Goal: Use online tool/utility: Utilize a website feature to perform a specific function

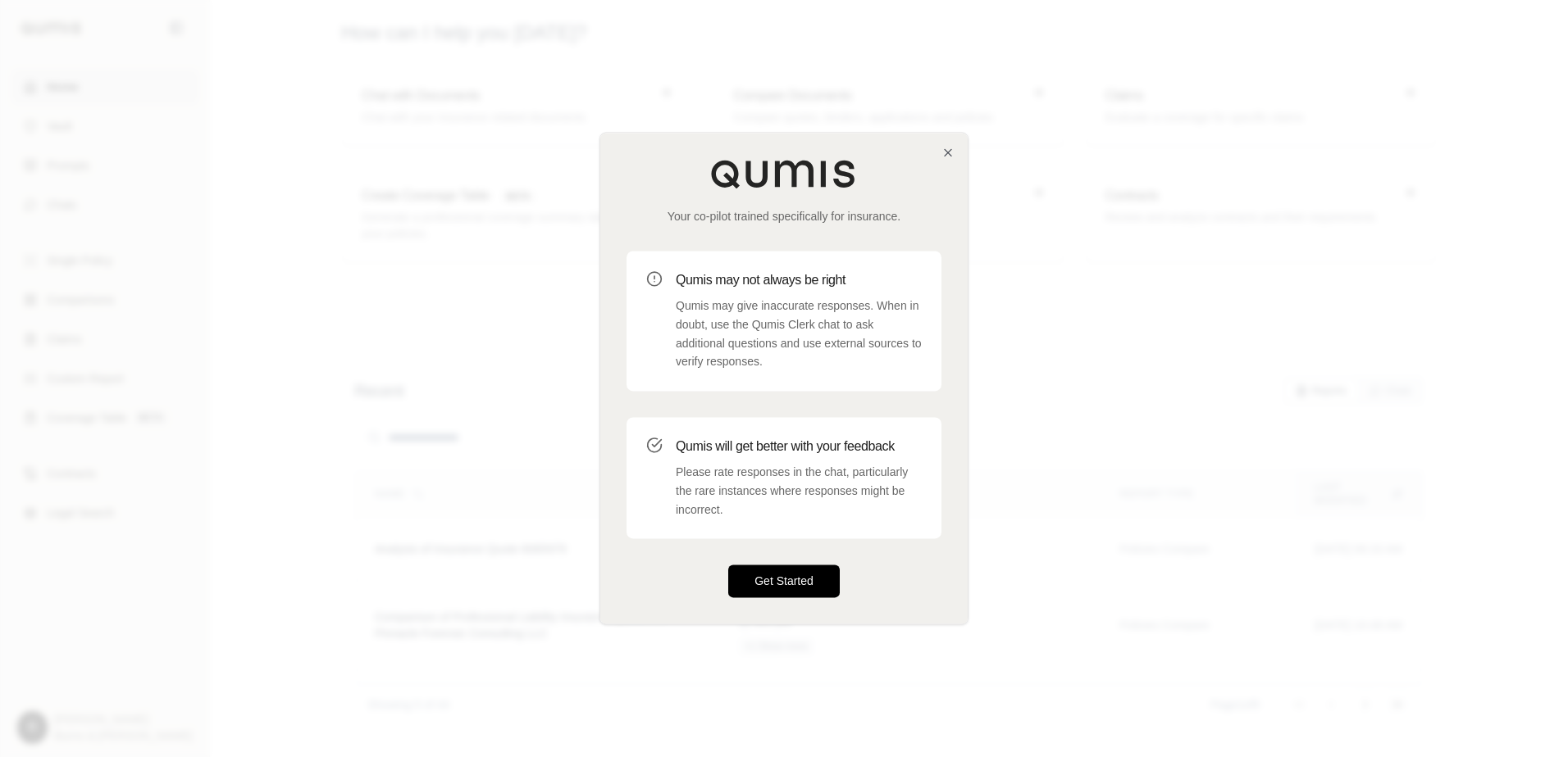
click at [755, 584] on button "Get Started" at bounding box center [784, 582] width 111 height 33
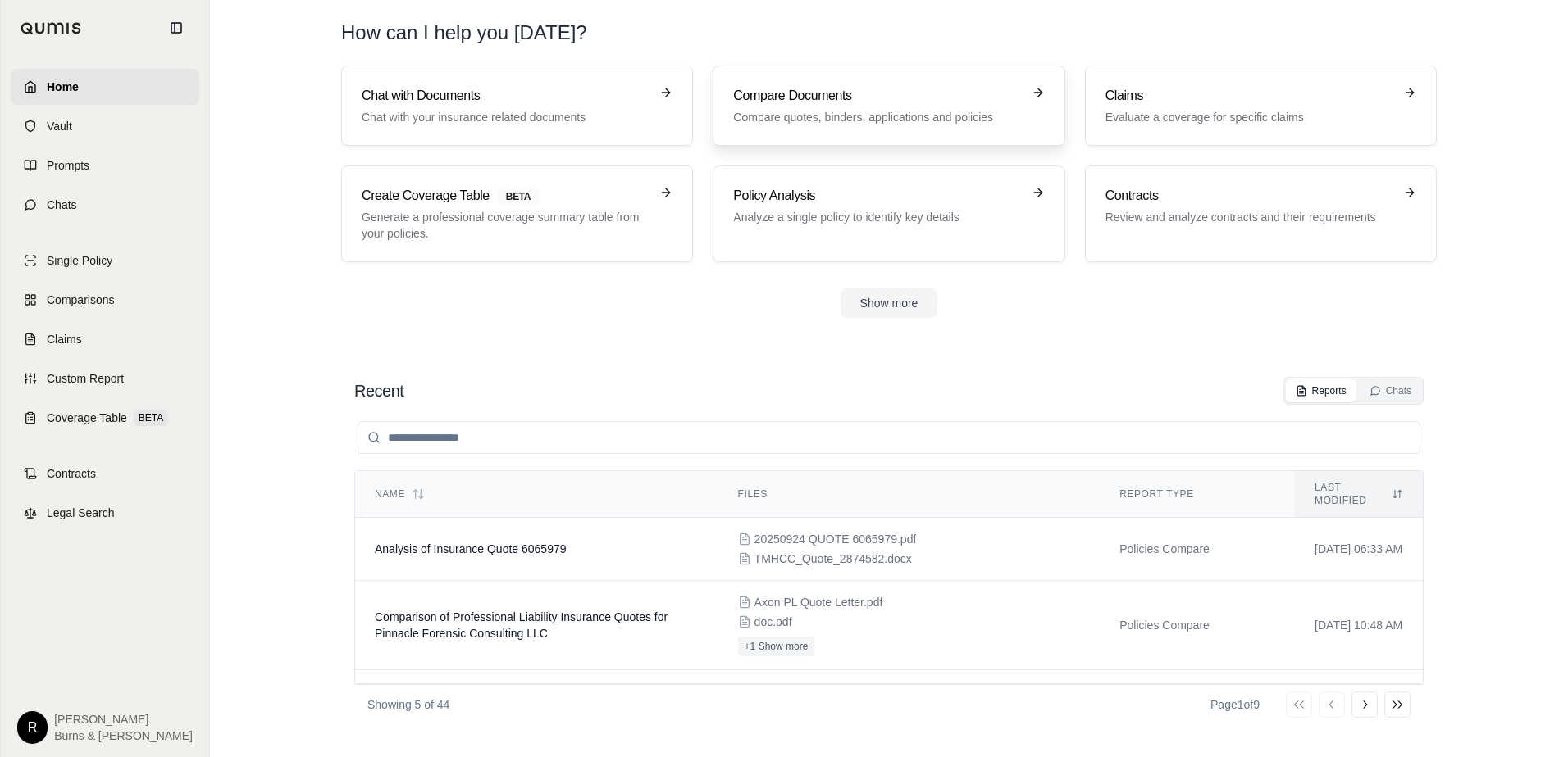
click at [788, 99] on h3 "Compare Documents" at bounding box center [876, 96] width 288 height 19
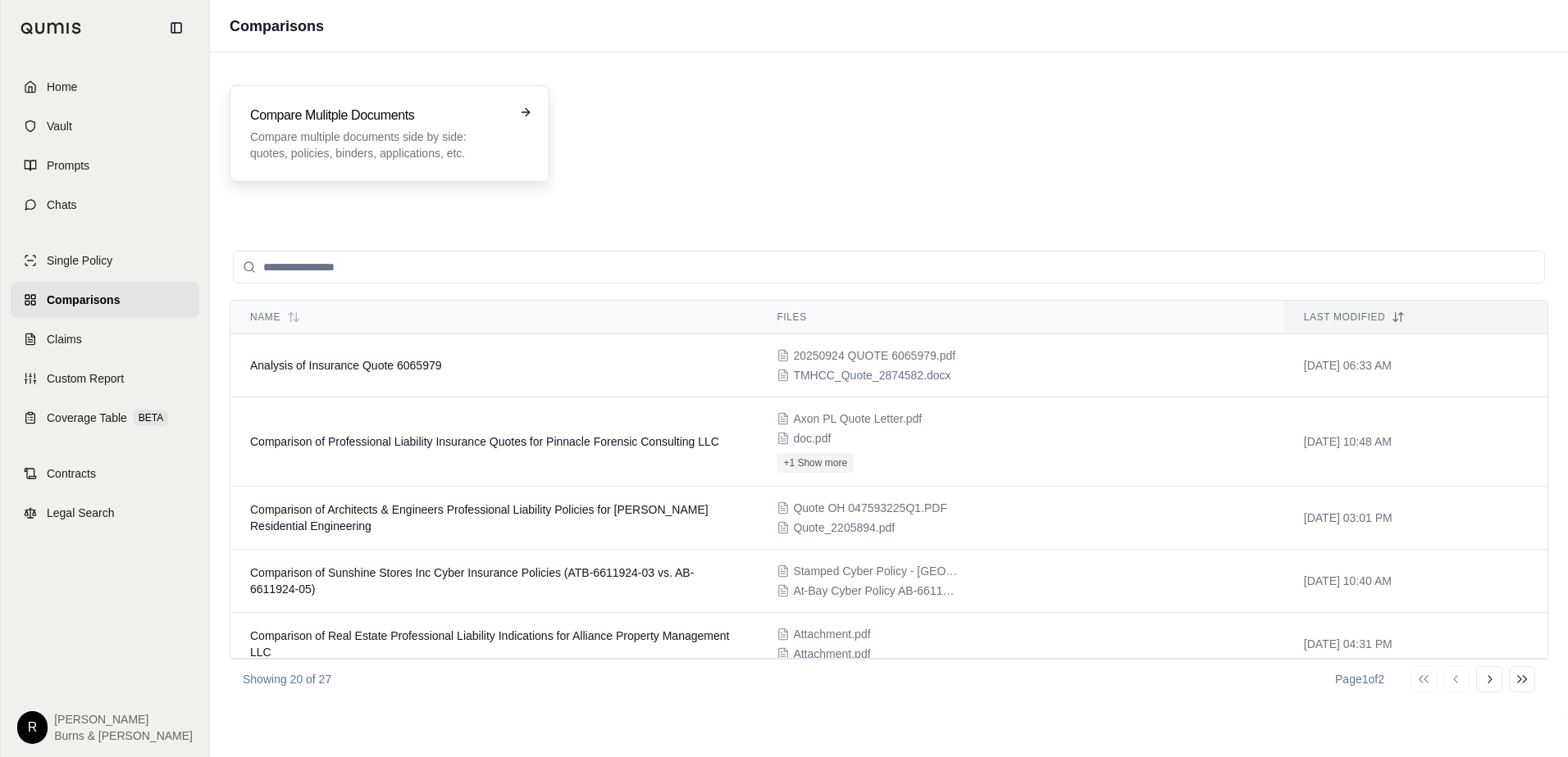
click at [316, 142] on p "Compare multiple documents side by side: quotes, policies, binders, application…" at bounding box center [378, 145] width 256 height 33
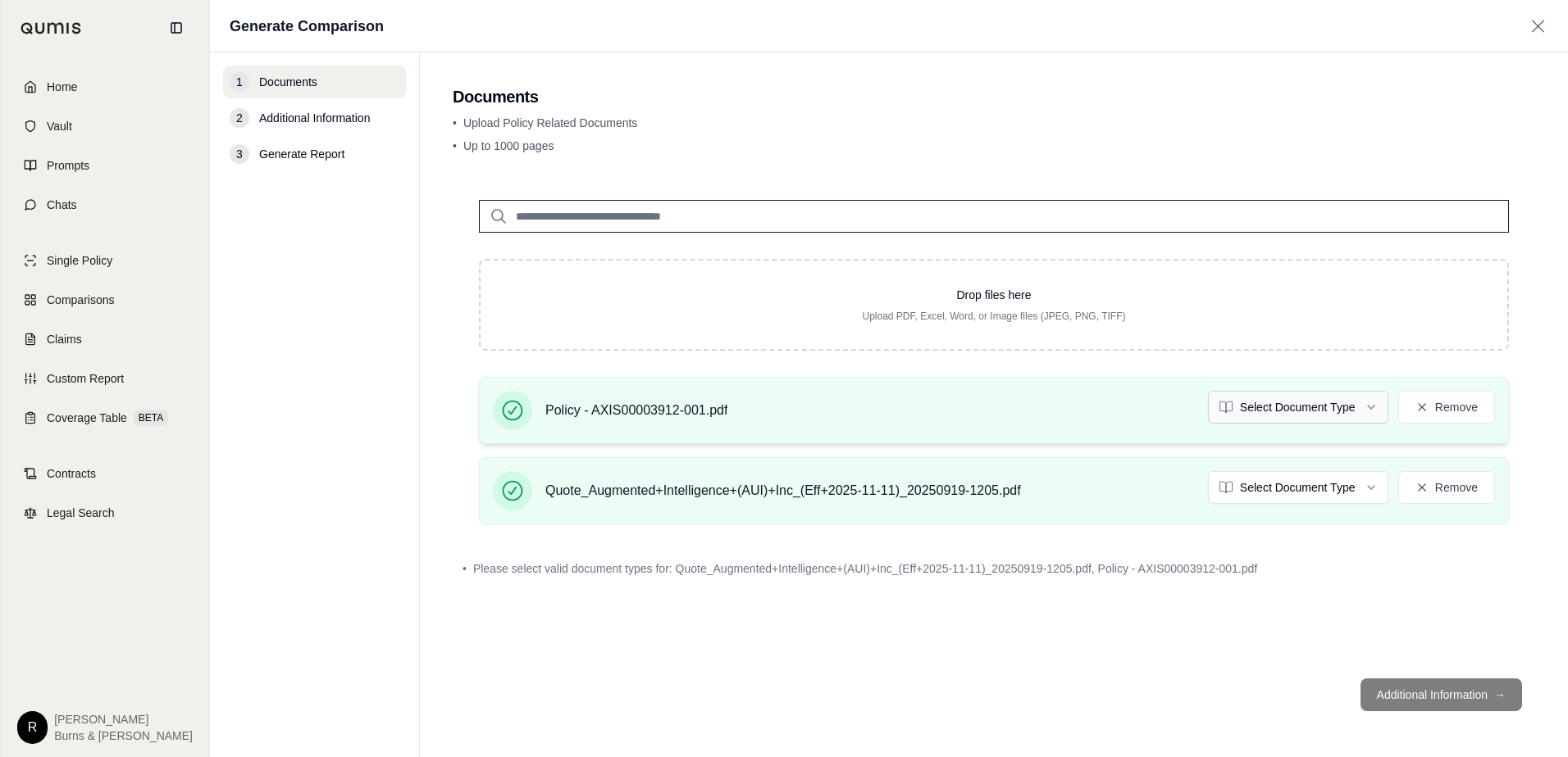
click at [1370, 409] on html "Home Vault Prompts Chats Single Policy Comparisons Claims Custom Report Coverag…" at bounding box center [784, 378] width 1568 height 757
click at [1368, 490] on html "Document type updated successfully Home Vault Prompts Chats Single Policy Compa…" at bounding box center [784, 378] width 1568 height 757
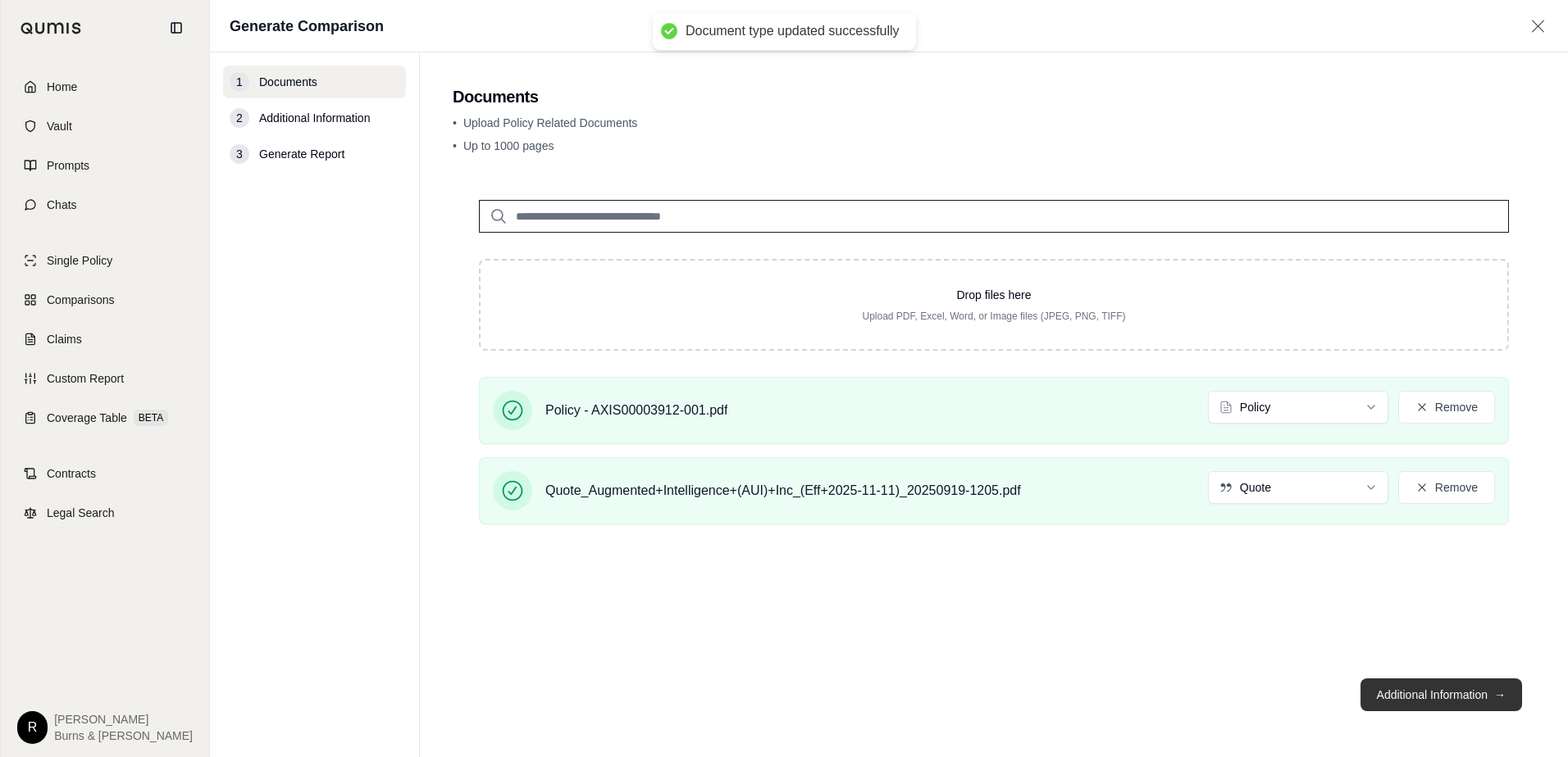
click at [1402, 692] on button "Additional Information →" at bounding box center [1440, 695] width 162 height 33
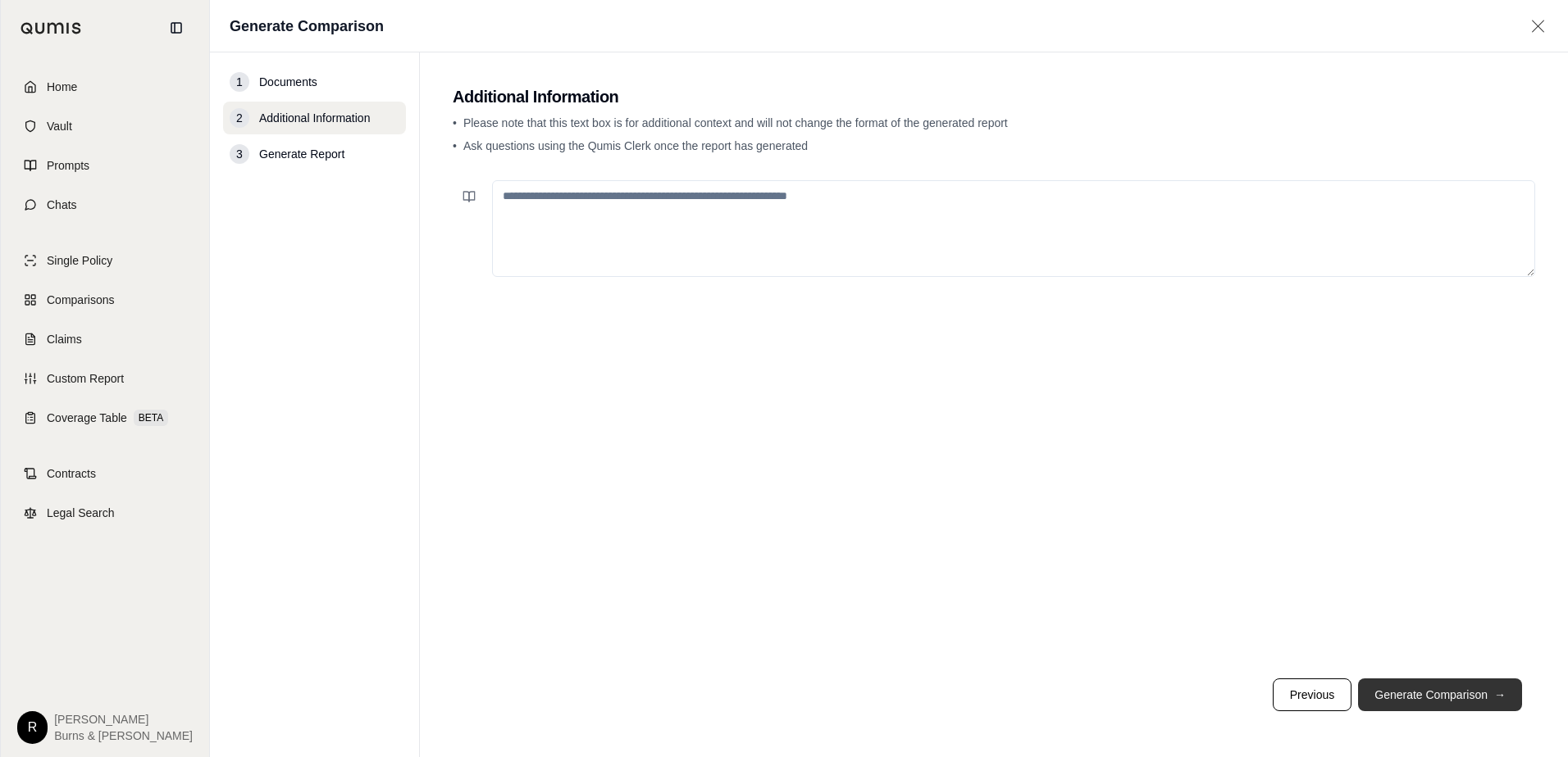
click at [1386, 692] on button "Generate Comparison →" at bounding box center [1439, 695] width 164 height 33
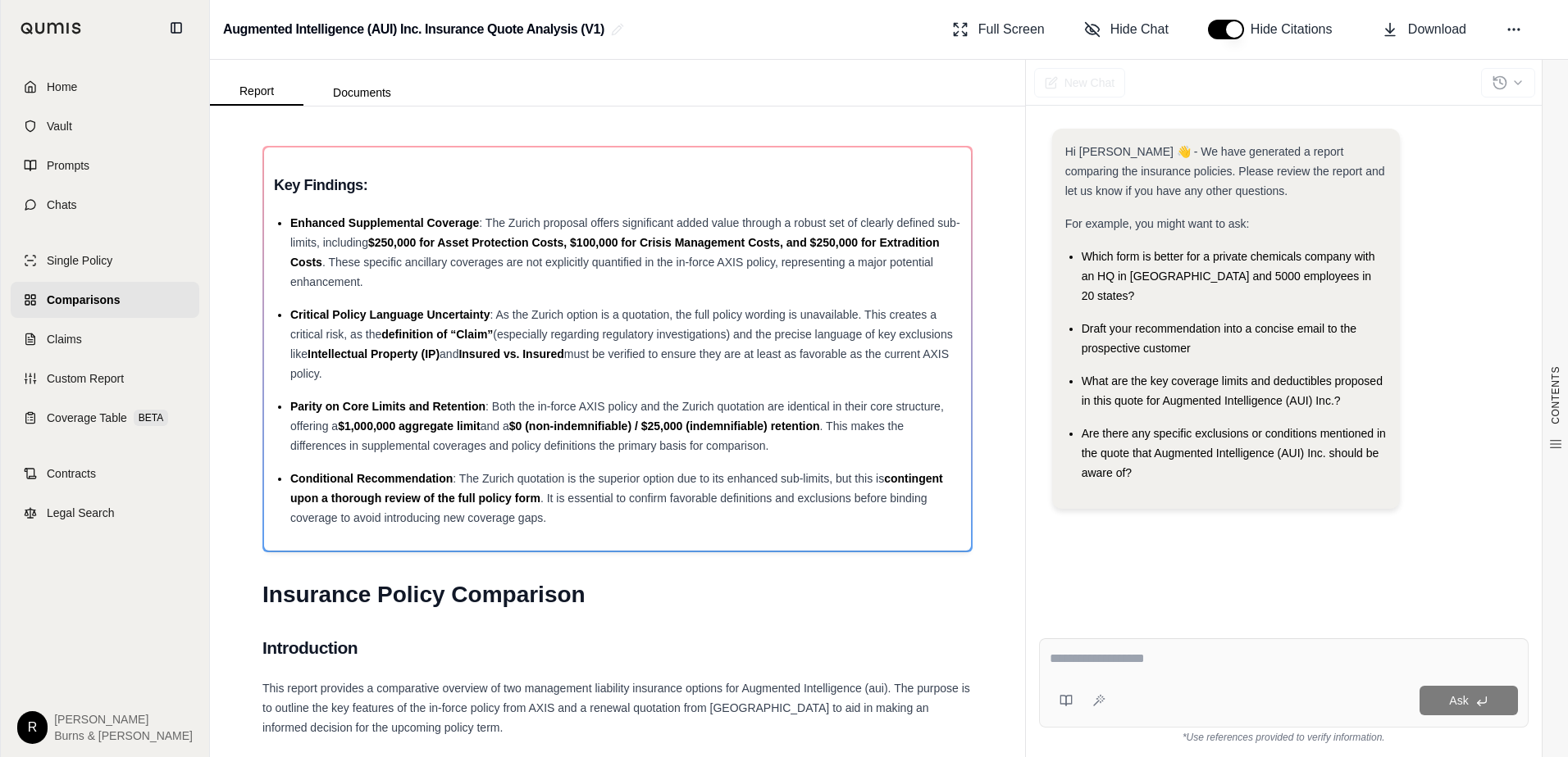
drag, startPoint x: 560, startPoint y: 82, endPoint x: 559, endPoint y: 92, distance: 10.0
click at [560, 82] on div "Report Documents" at bounding box center [617, 82] width 815 height 45
click at [58, 83] on span "Home" at bounding box center [61, 86] width 30 height 16
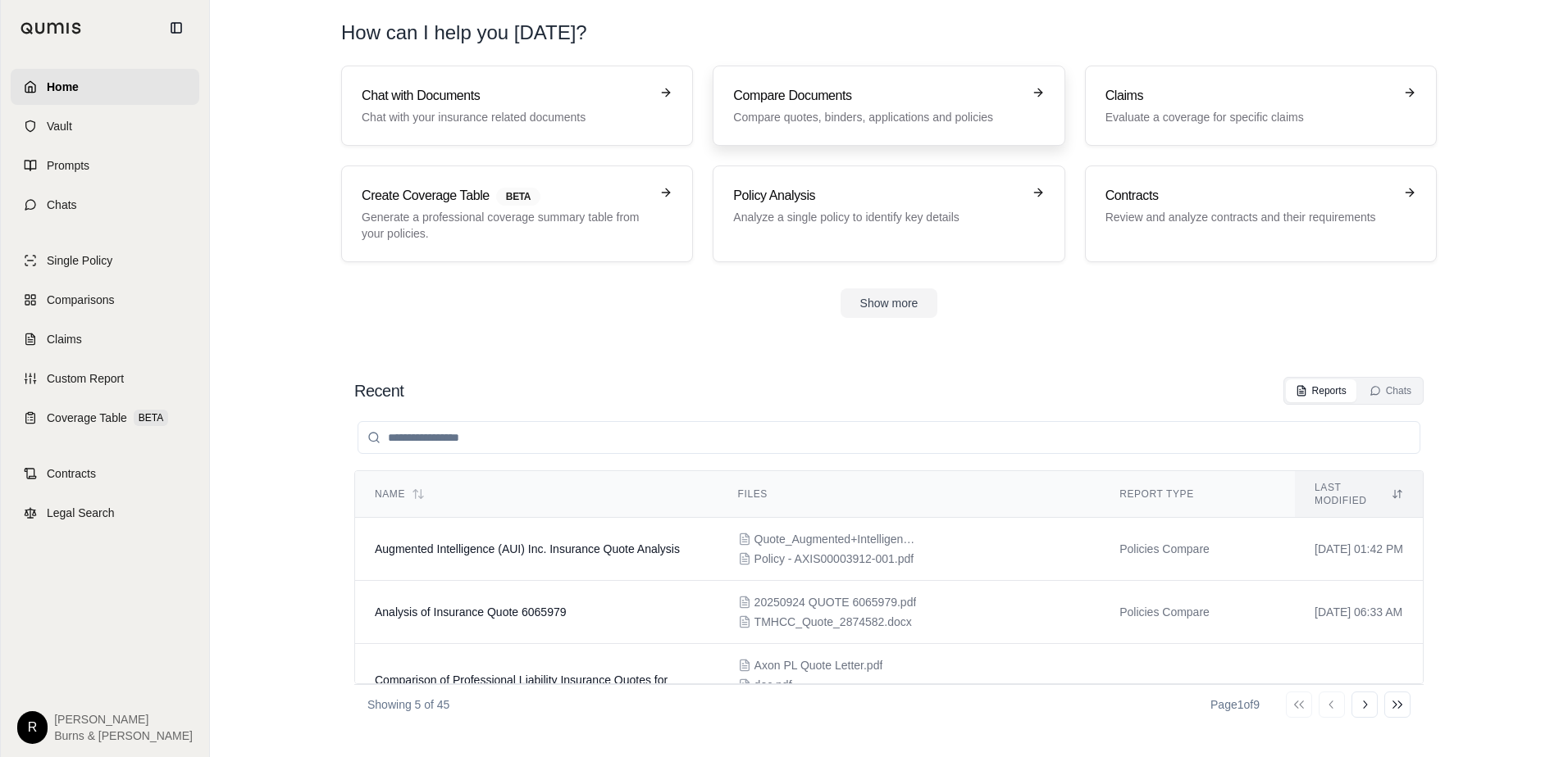
click at [747, 113] on p "Compare quotes, binders, applications and policies" at bounding box center [876, 117] width 288 height 16
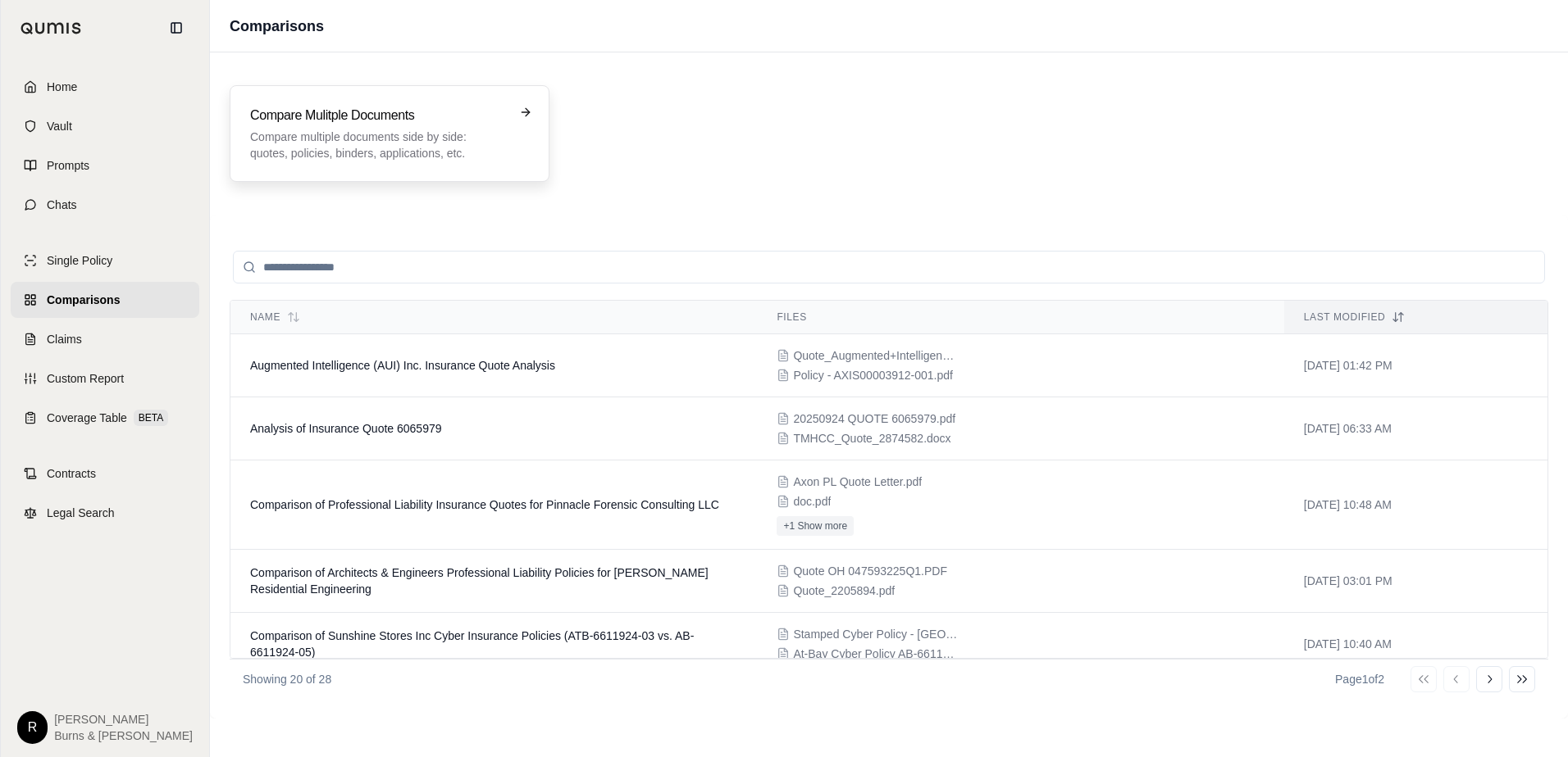
click at [447, 147] on p "Compare multiple documents side by side: quotes, policies, binders, application…" at bounding box center [378, 145] width 256 height 33
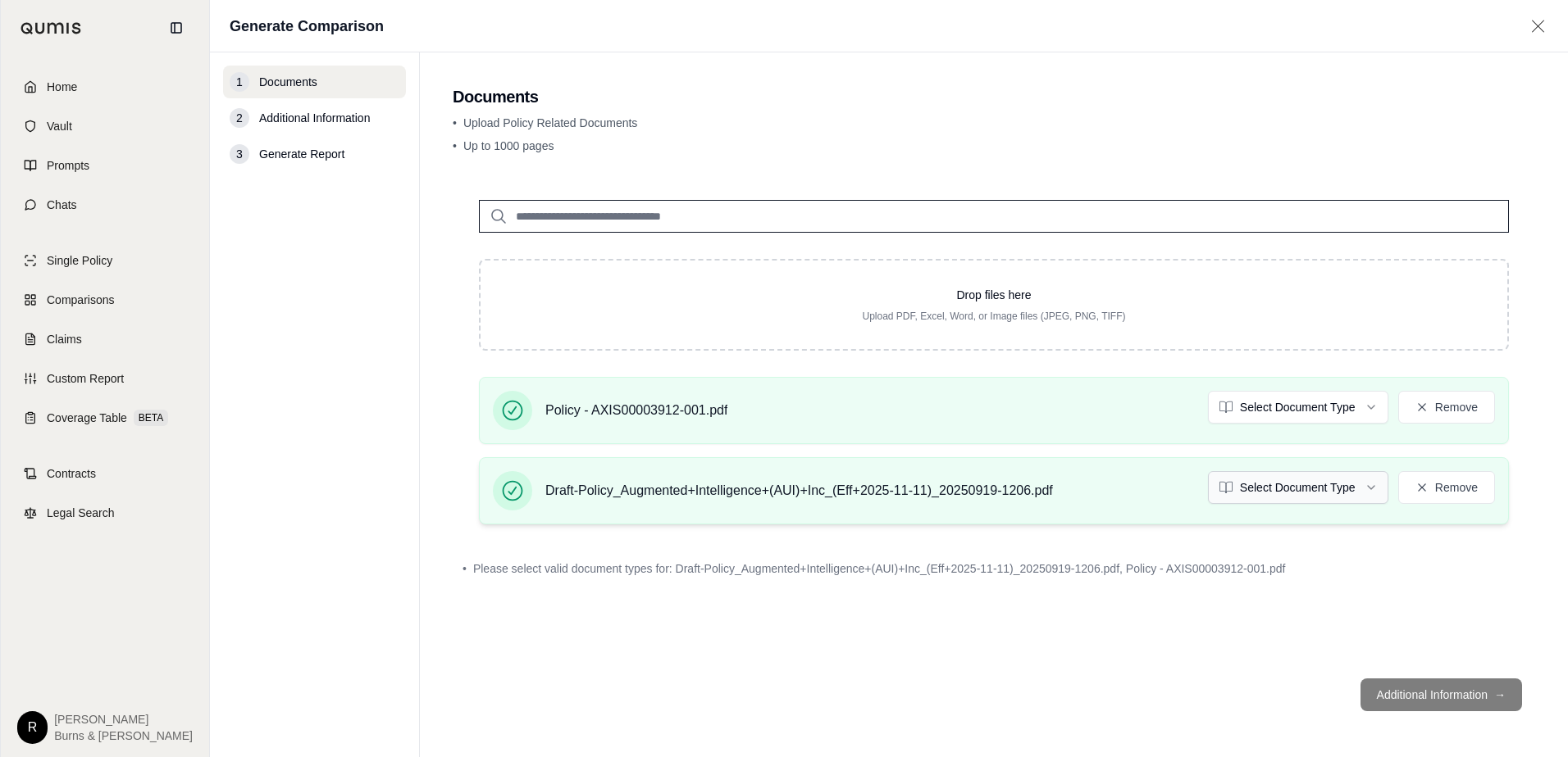
click at [1370, 489] on html "Home Vault Prompts Chats Single Policy Comparisons Claims Custom Report Coverag…" at bounding box center [784, 378] width 1568 height 757
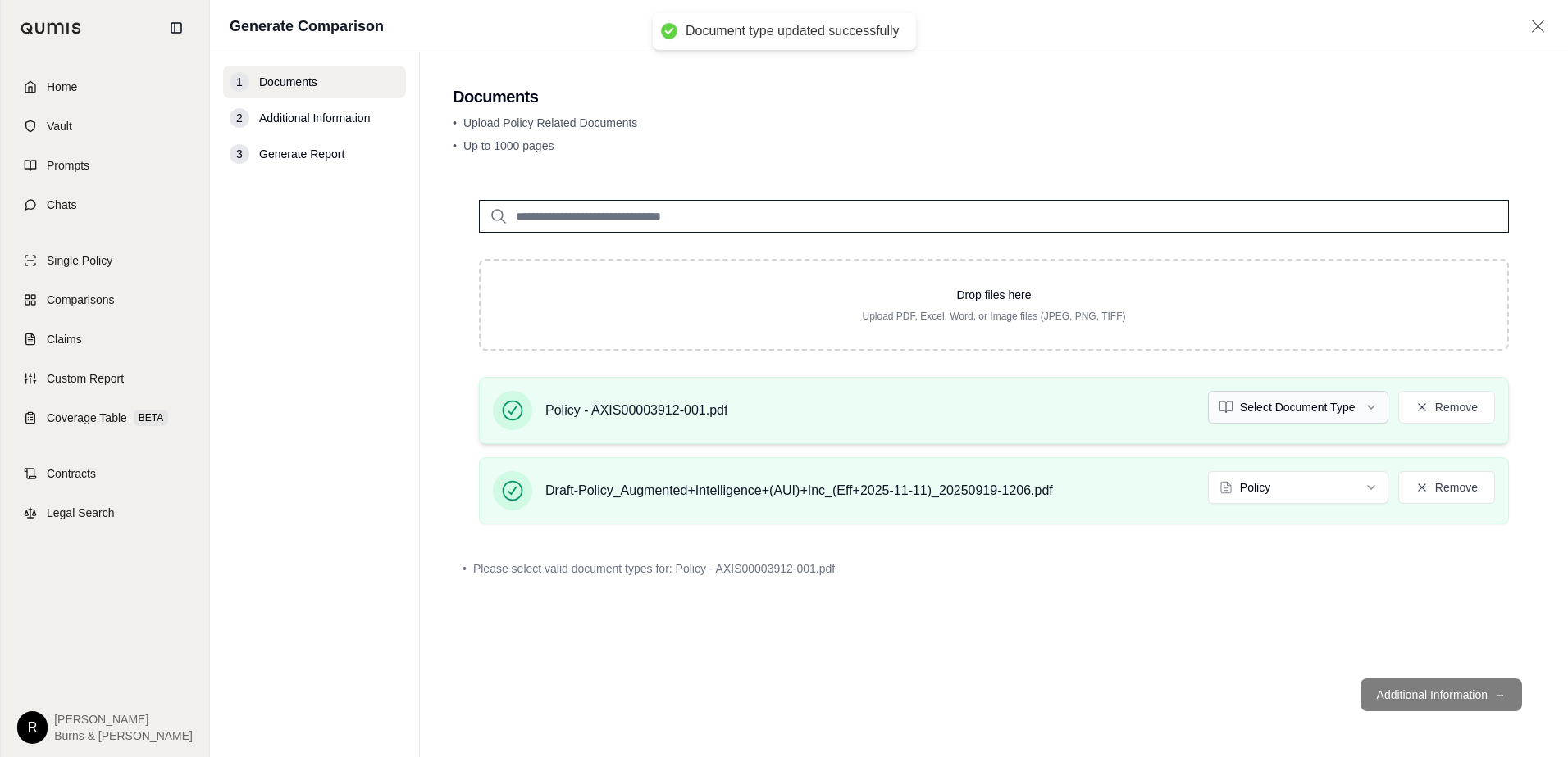
click at [1370, 410] on html "Document type updated successfully Home Vault Prompts Chats Single Policy Compa…" at bounding box center [784, 378] width 1568 height 757
click at [1419, 697] on button "Additional Information →" at bounding box center [1440, 695] width 162 height 33
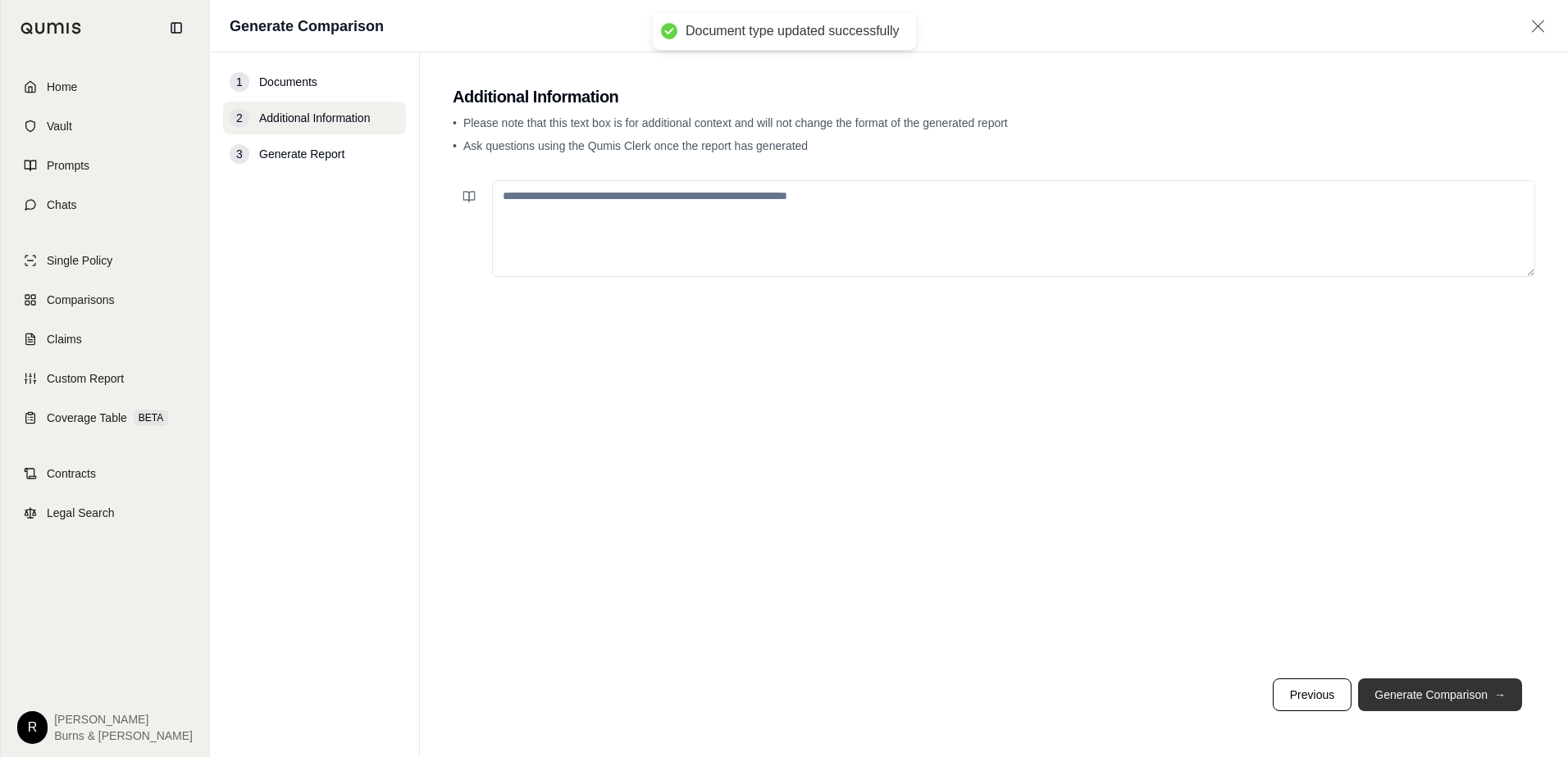
click at [1407, 695] on button "Generate Comparison →" at bounding box center [1439, 695] width 164 height 33
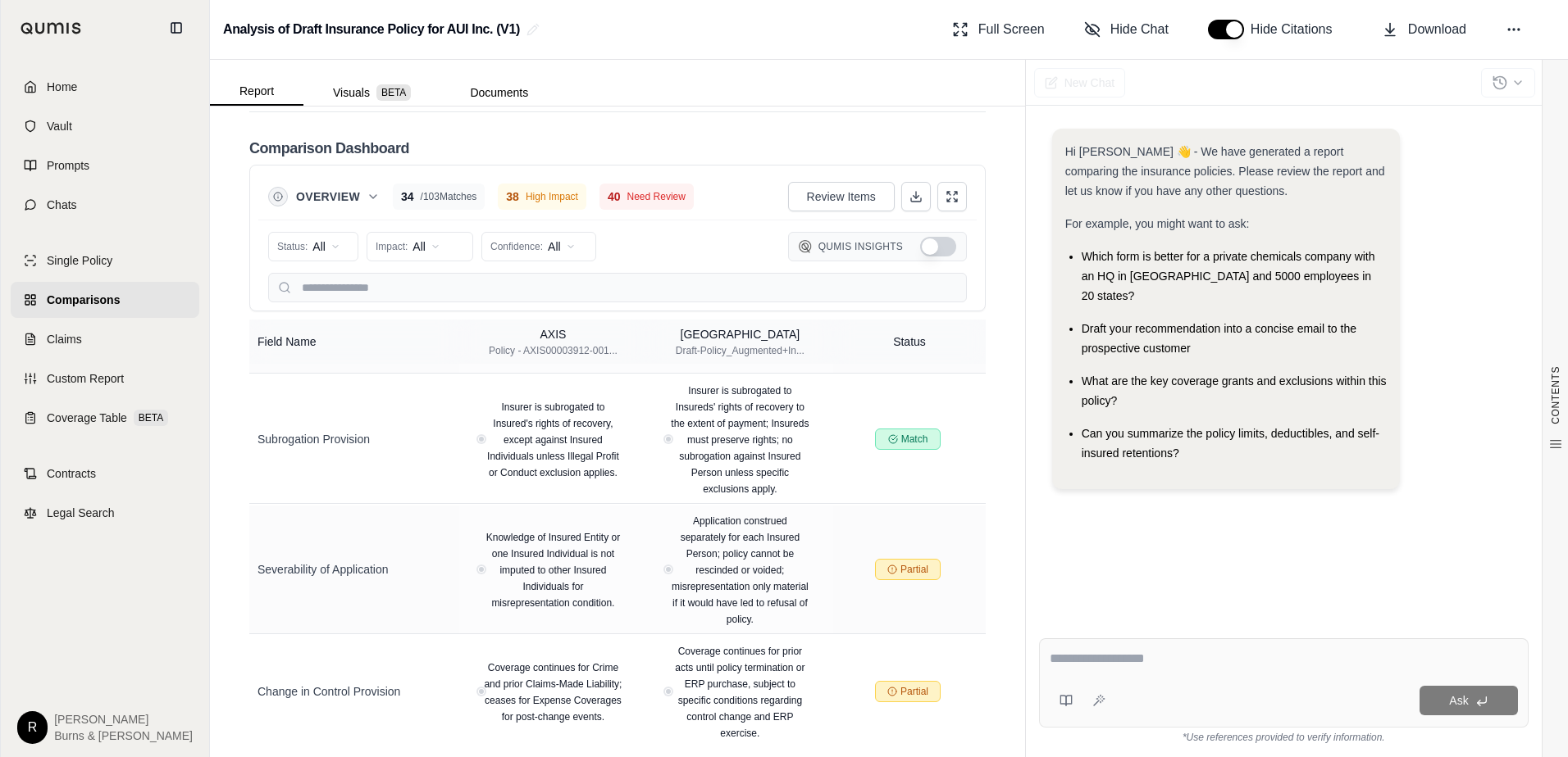
scroll to position [4508, 0]
